Goal: Download file/media

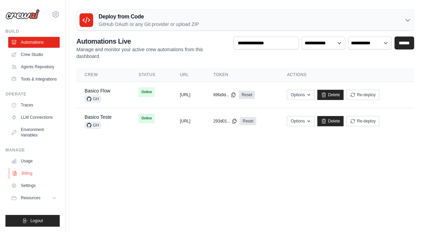
click at [27, 173] on link "Billing" at bounding box center [34, 173] width 51 height 11
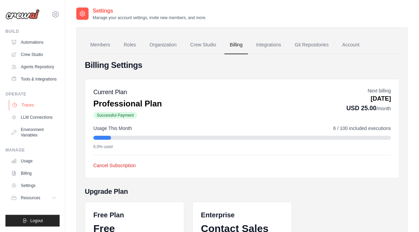
click at [33, 108] on link "Traces" at bounding box center [34, 104] width 51 height 11
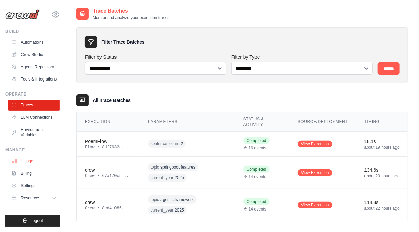
click at [33, 165] on link "Usage" at bounding box center [34, 160] width 51 height 11
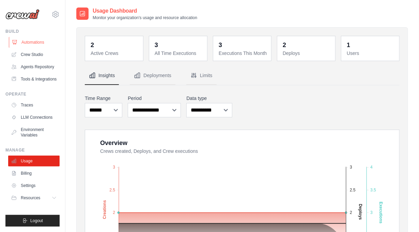
click at [35, 41] on link "Automations" at bounding box center [34, 42] width 51 height 11
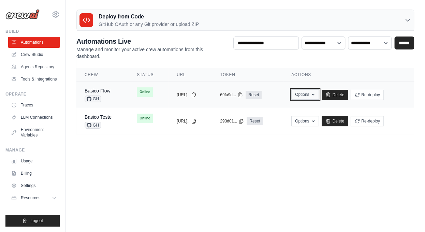
click at [315, 95] on icon "button" at bounding box center [312, 94] width 5 height 5
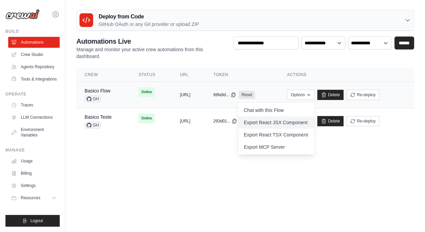
click at [295, 124] on link "Export React JSX Component" at bounding box center [276, 122] width 76 height 12
